Goal: Transaction & Acquisition: Download file/media

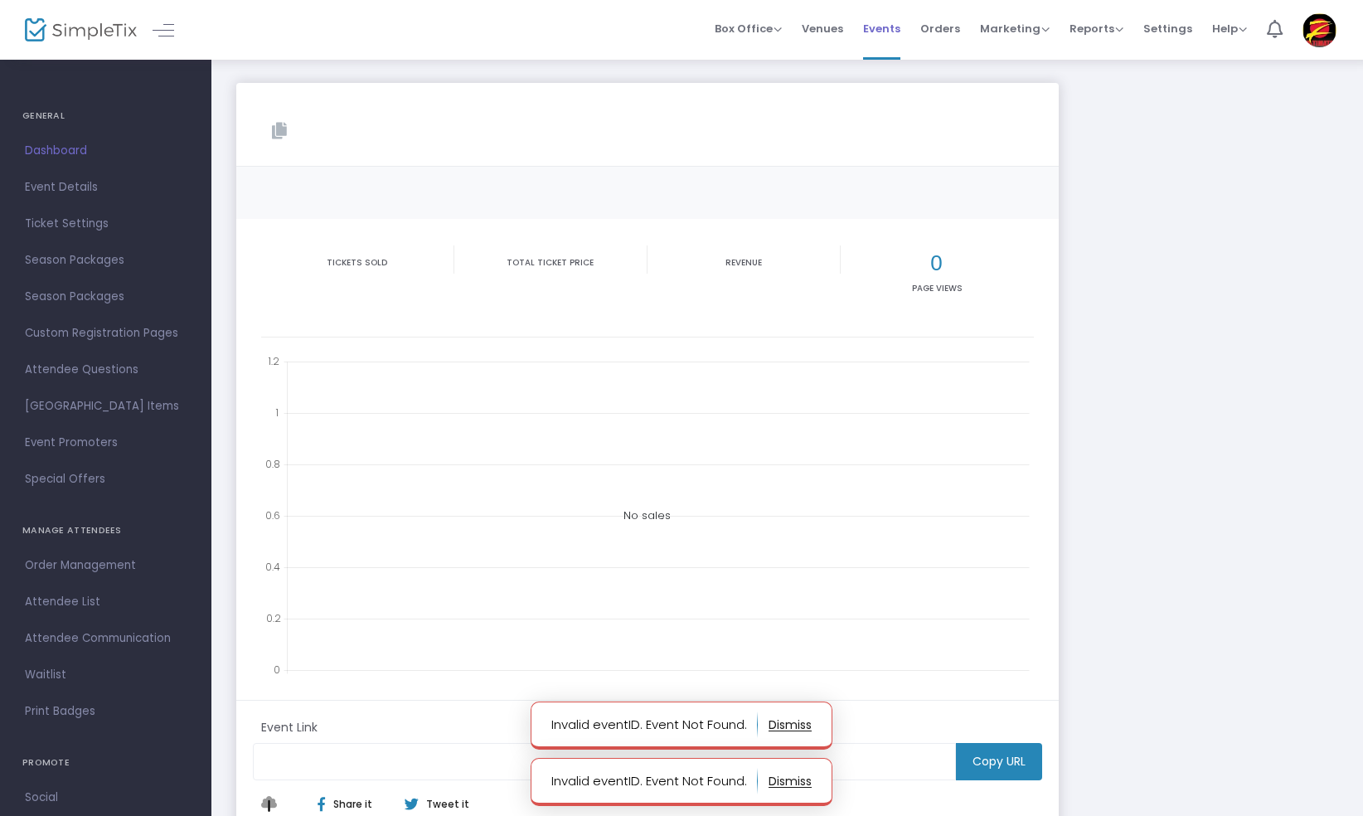
click at [894, 26] on span "Events" at bounding box center [881, 28] width 37 height 42
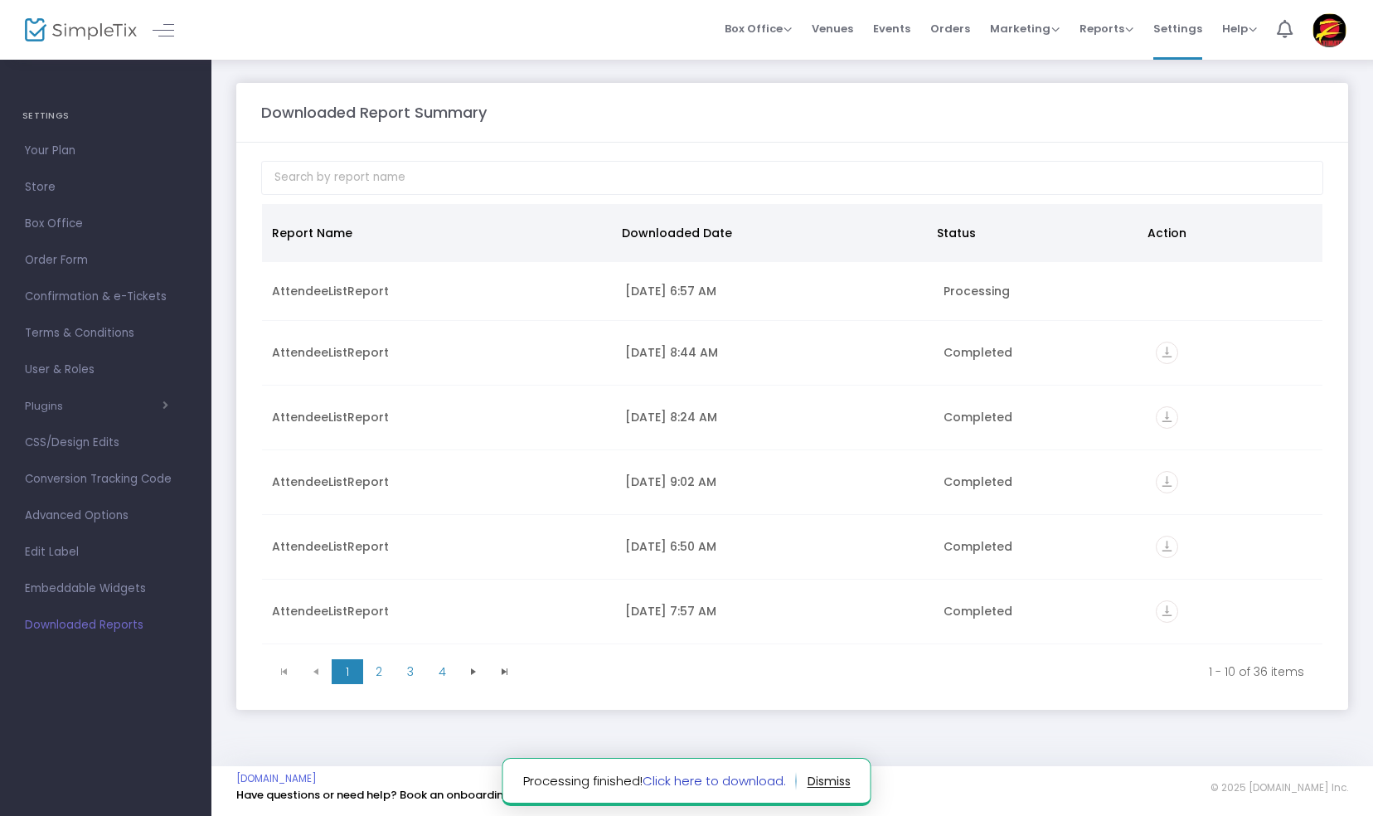
click at [722, 786] on link "Click here to download." at bounding box center [714, 780] width 143 height 17
